Goal: Find contact information: Find contact information

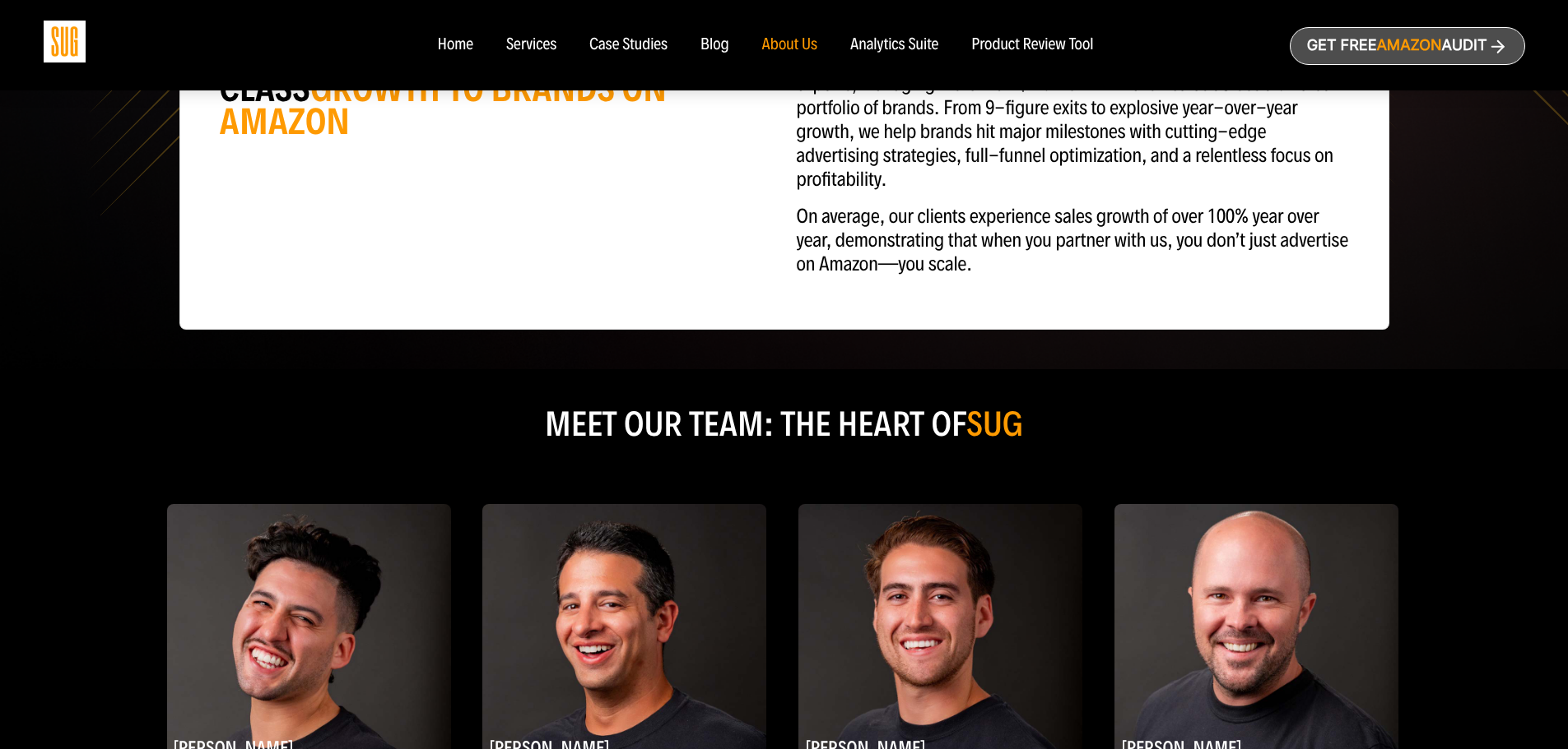
scroll to position [823, 0]
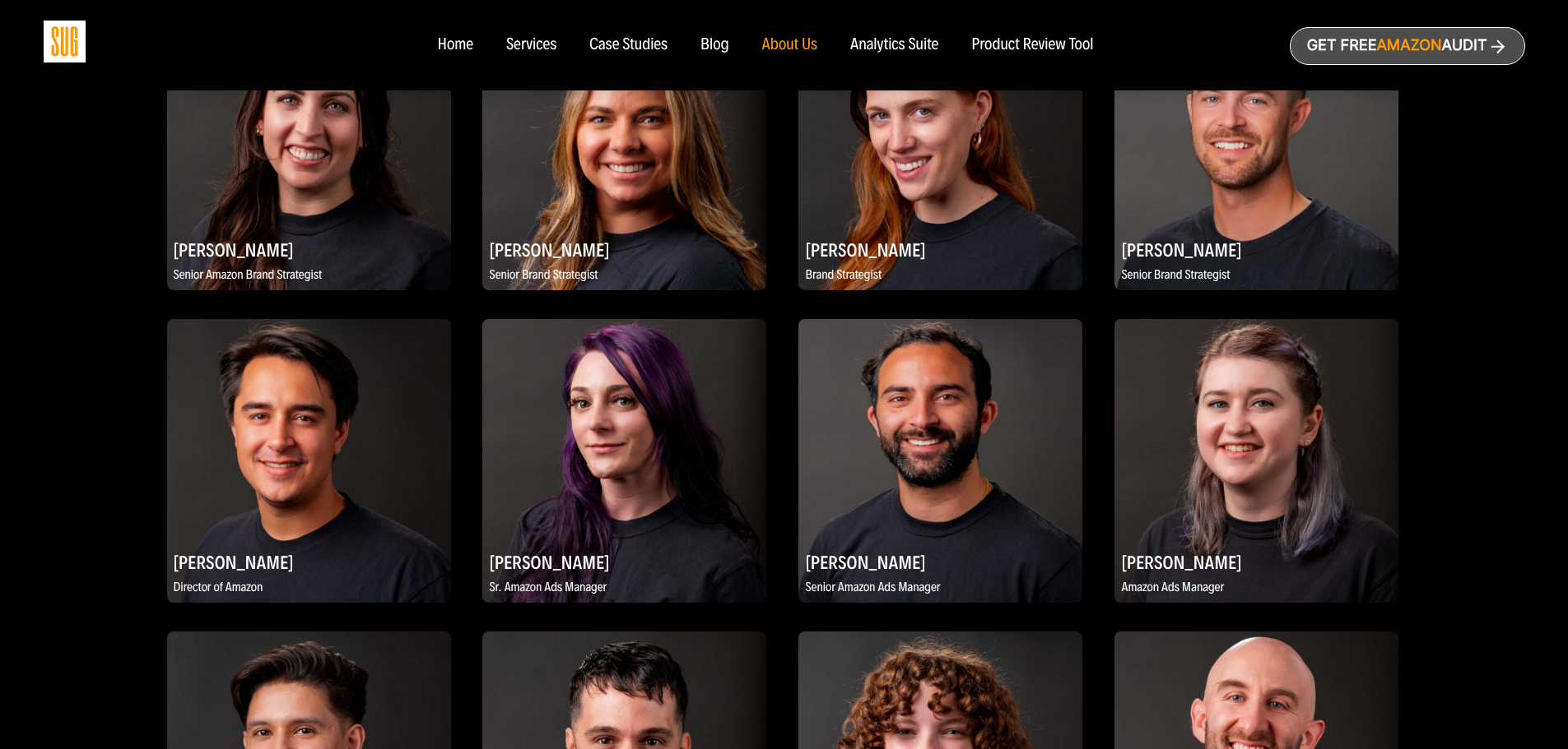
scroll to position [1316, 0]
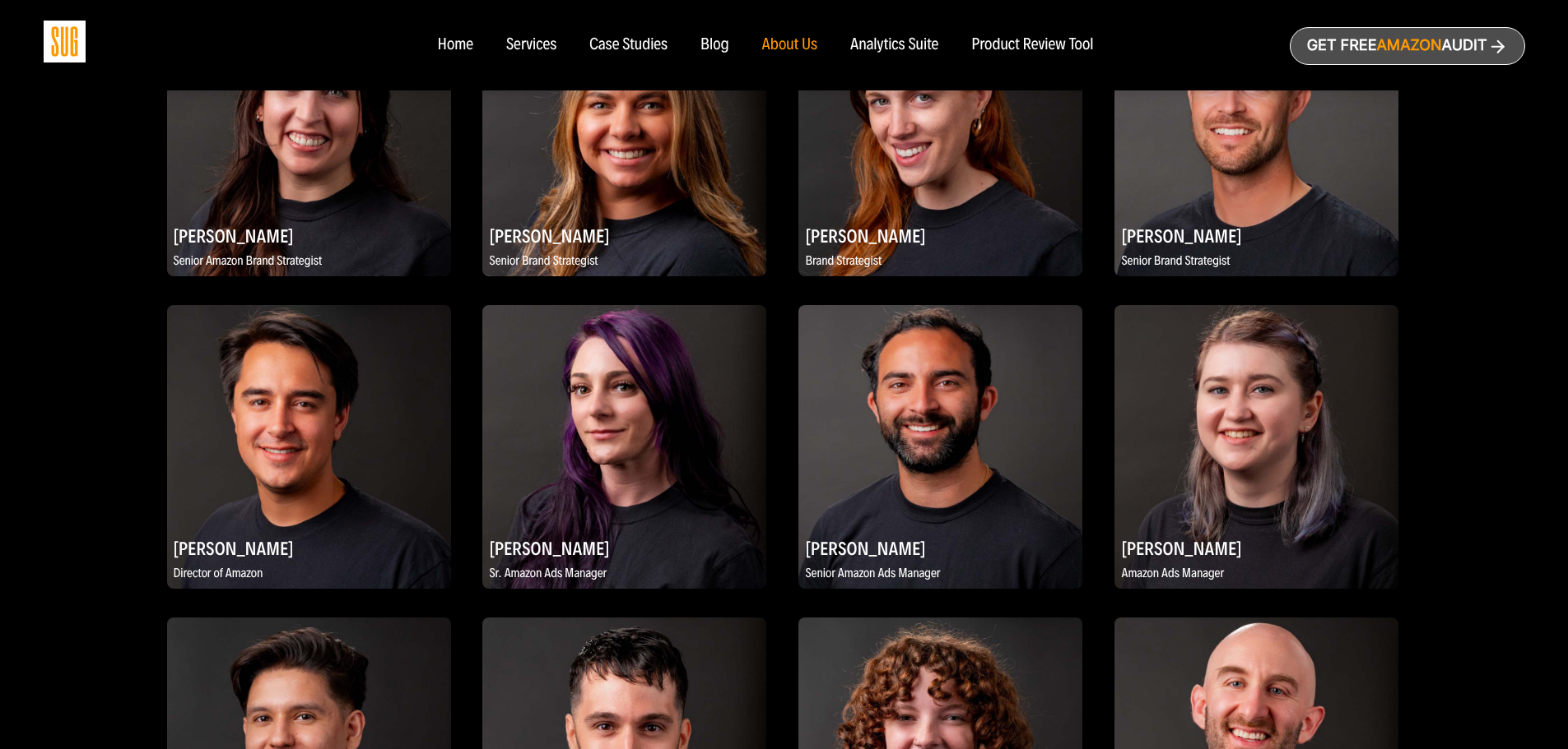
click at [556, 238] on h2 "[PERSON_NAME]" at bounding box center [624, 235] width 284 height 32
drag, startPoint x: 553, startPoint y: 239, endPoint x: 127, endPoint y: 273, distance: 427.4
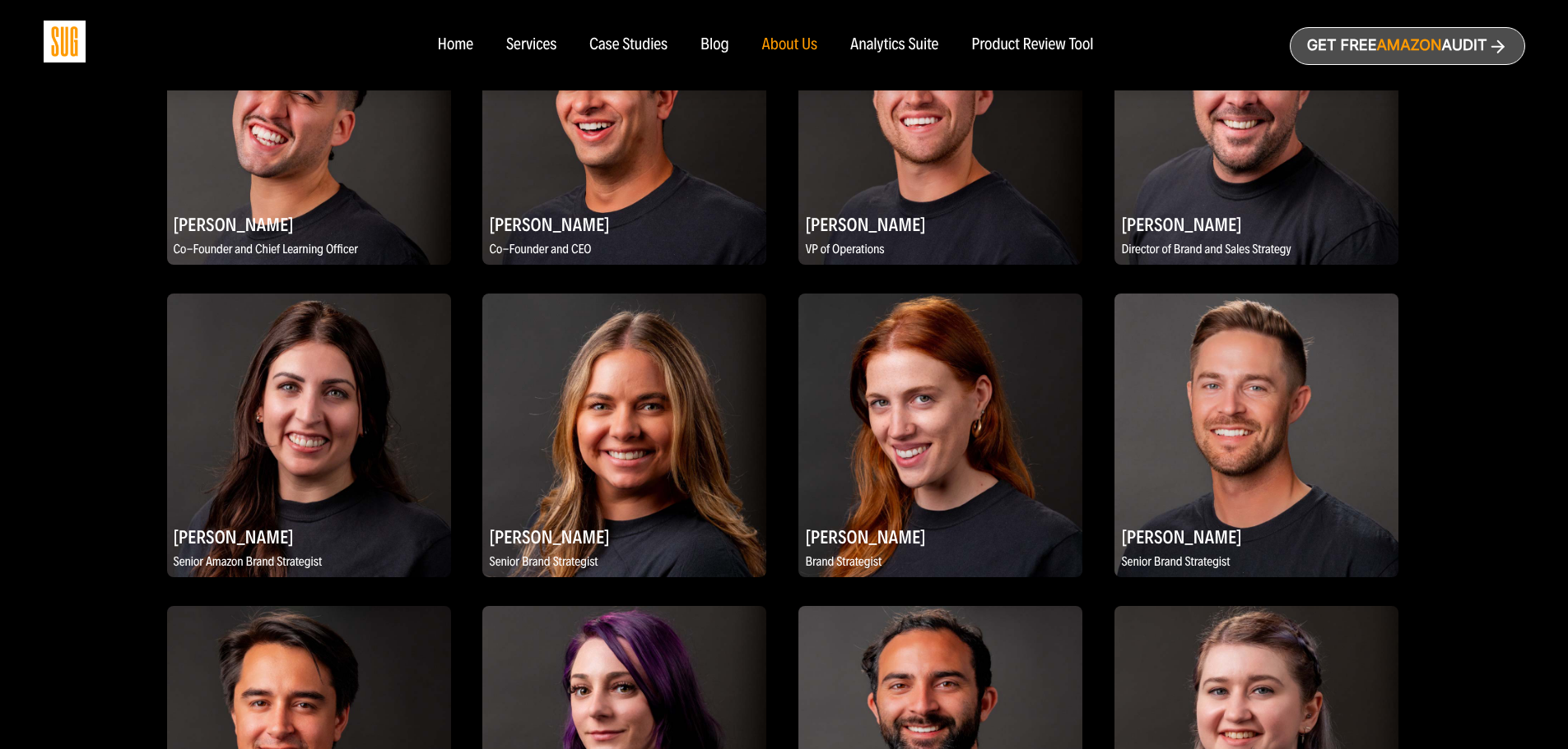
scroll to position [987, 0]
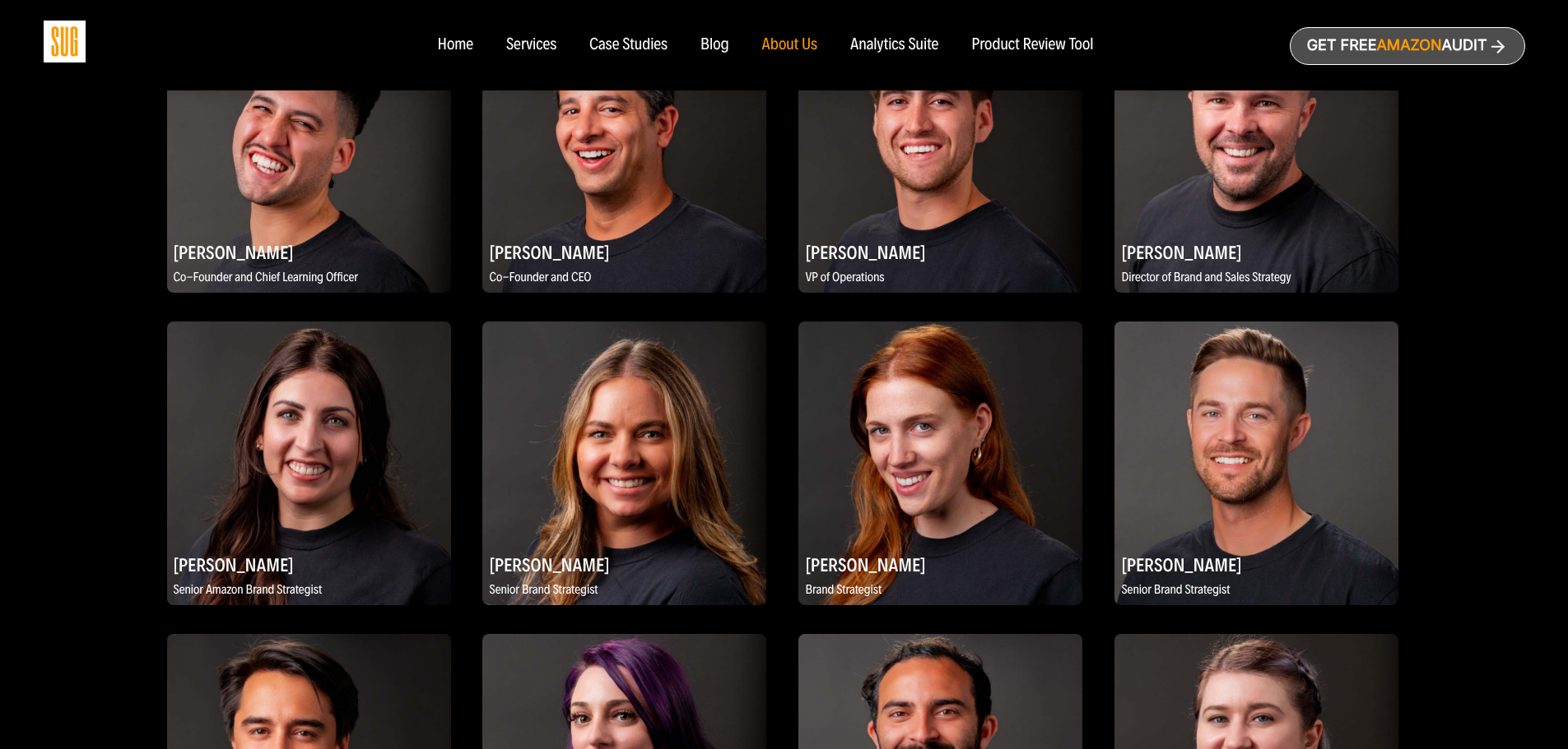
click at [1150, 247] on h2 "[PERSON_NAME]" at bounding box center [1257, 251] width 284 height 32
copy div "[PERSON_NAME]"
